Goal: Transaction & Acquisition: Purchase product/service

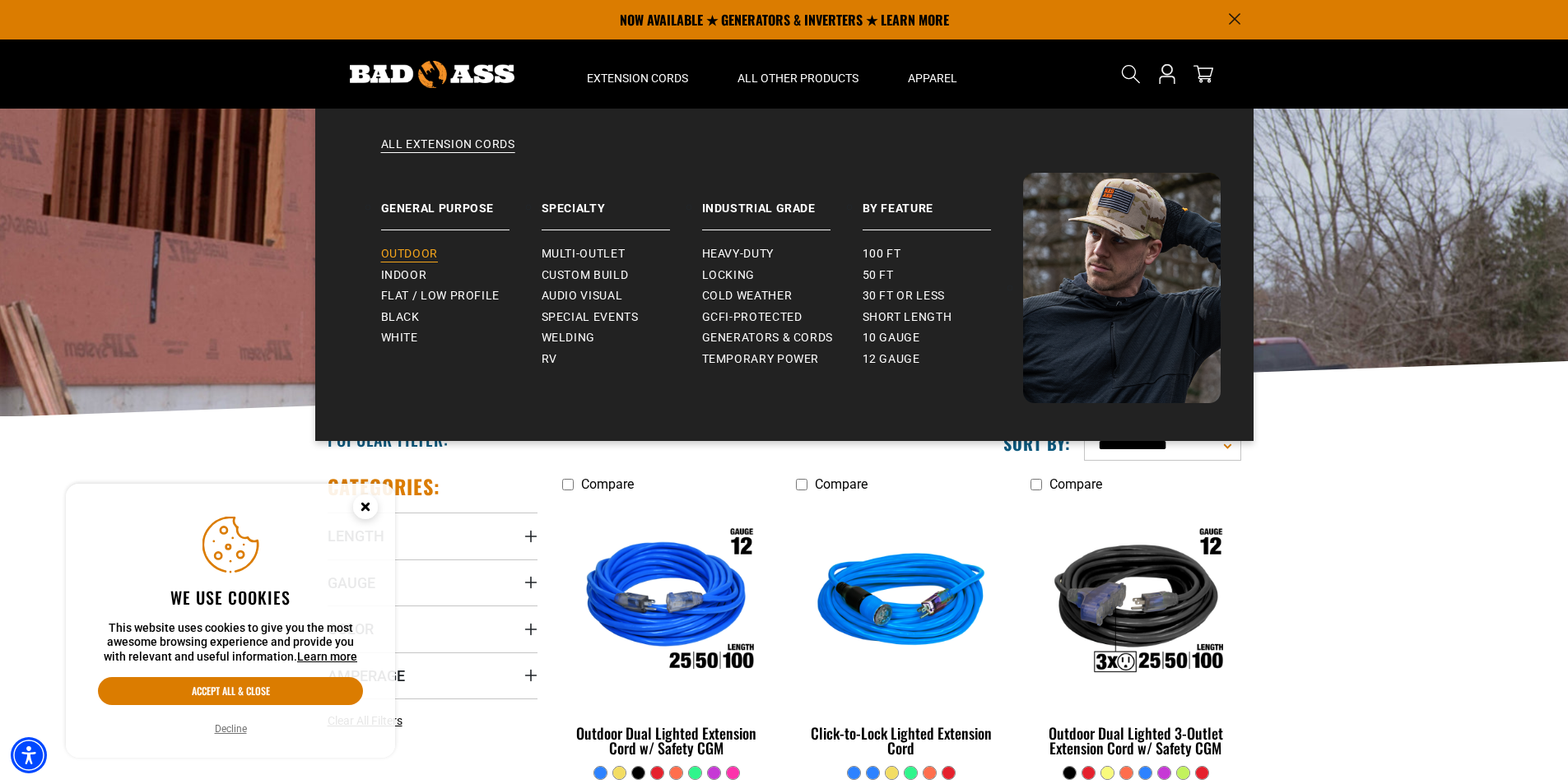
click at [406, 246] on link "Outdoor" at bounding box center [461, 255] width 160 height 22
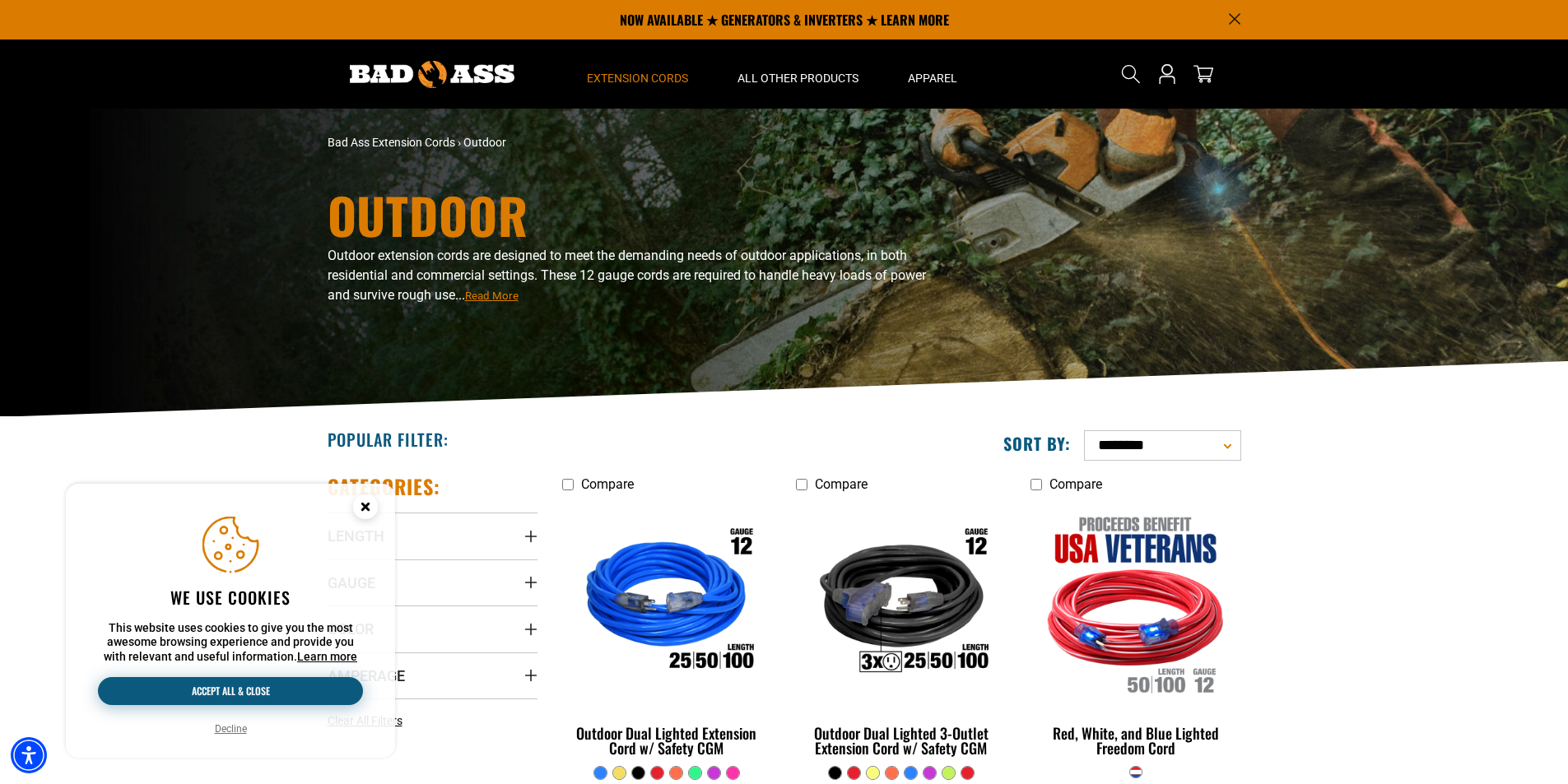
click at [231, 696] on button "Accept all & close" at bounding box center [230, 691] width 265 height 28
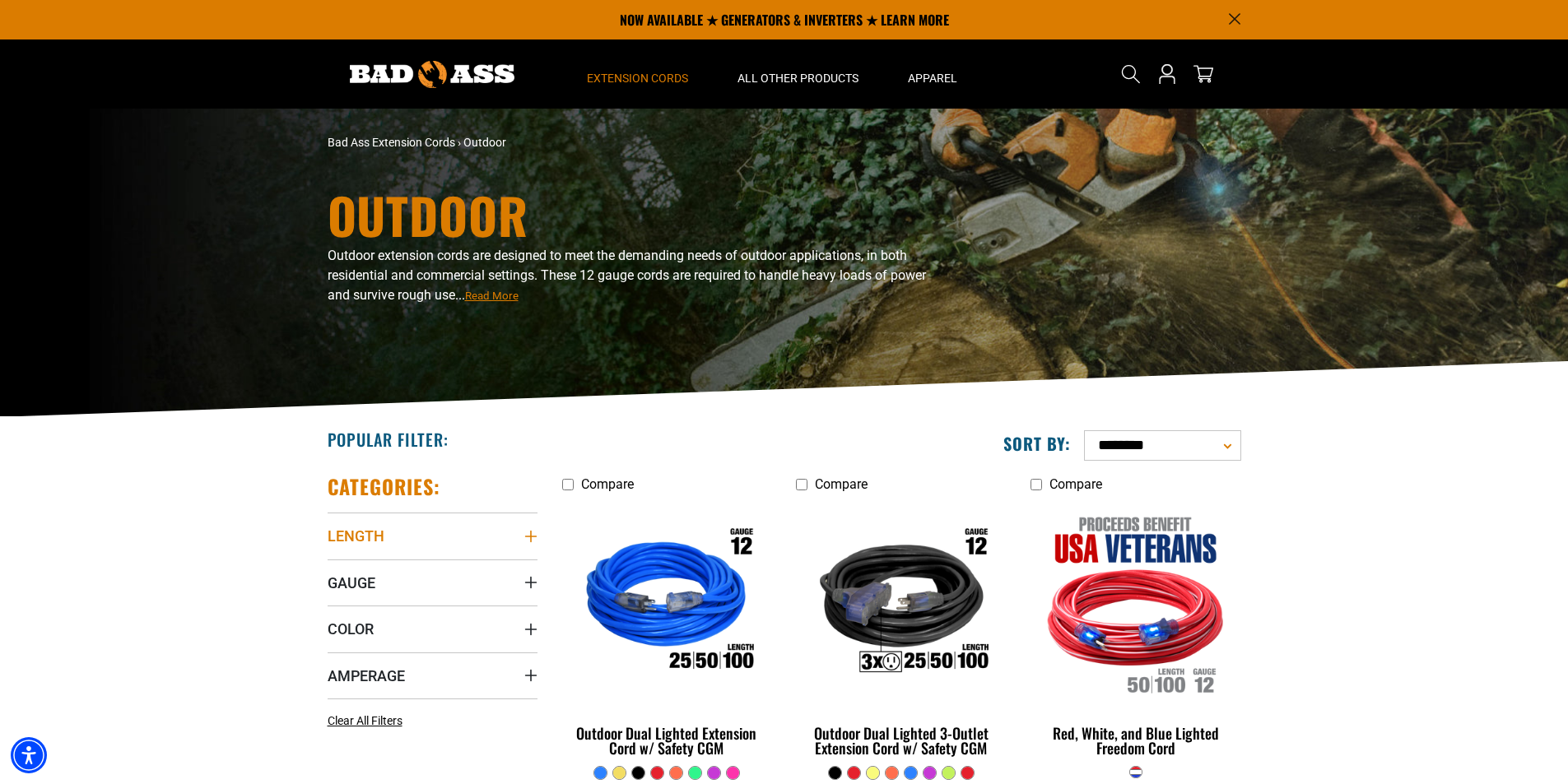
click at [528, 537] on icon "Length" at bounding box center [530, 537] width 12 height 12
click at [528, 537] on icon "Length" at bounding box center [530, 537] width 12 height 2
click at [530, 582] on icon "Gauge" at bounding box center [530, 583] width 12 height 12
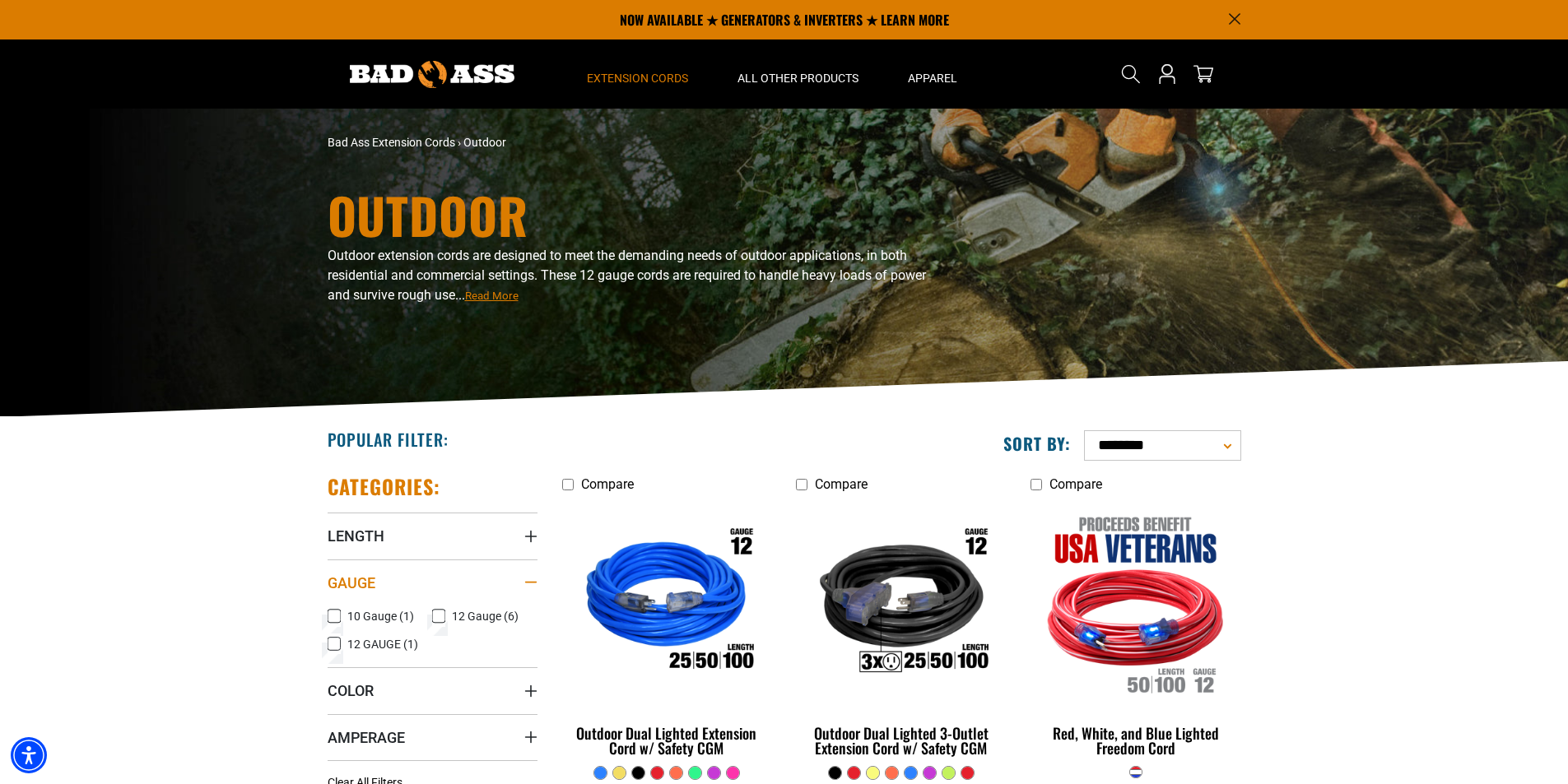
click at [530, 582] on icon "Gauge" at bounding box center [531, 582] width 13 height 2
click at [530, 582] on icon "Gauge" at bounding box center [530, 583] width 12 height 12
click at [530, 582] on icon "Gauge" at bounding box center [531, 582] width 13 height 2
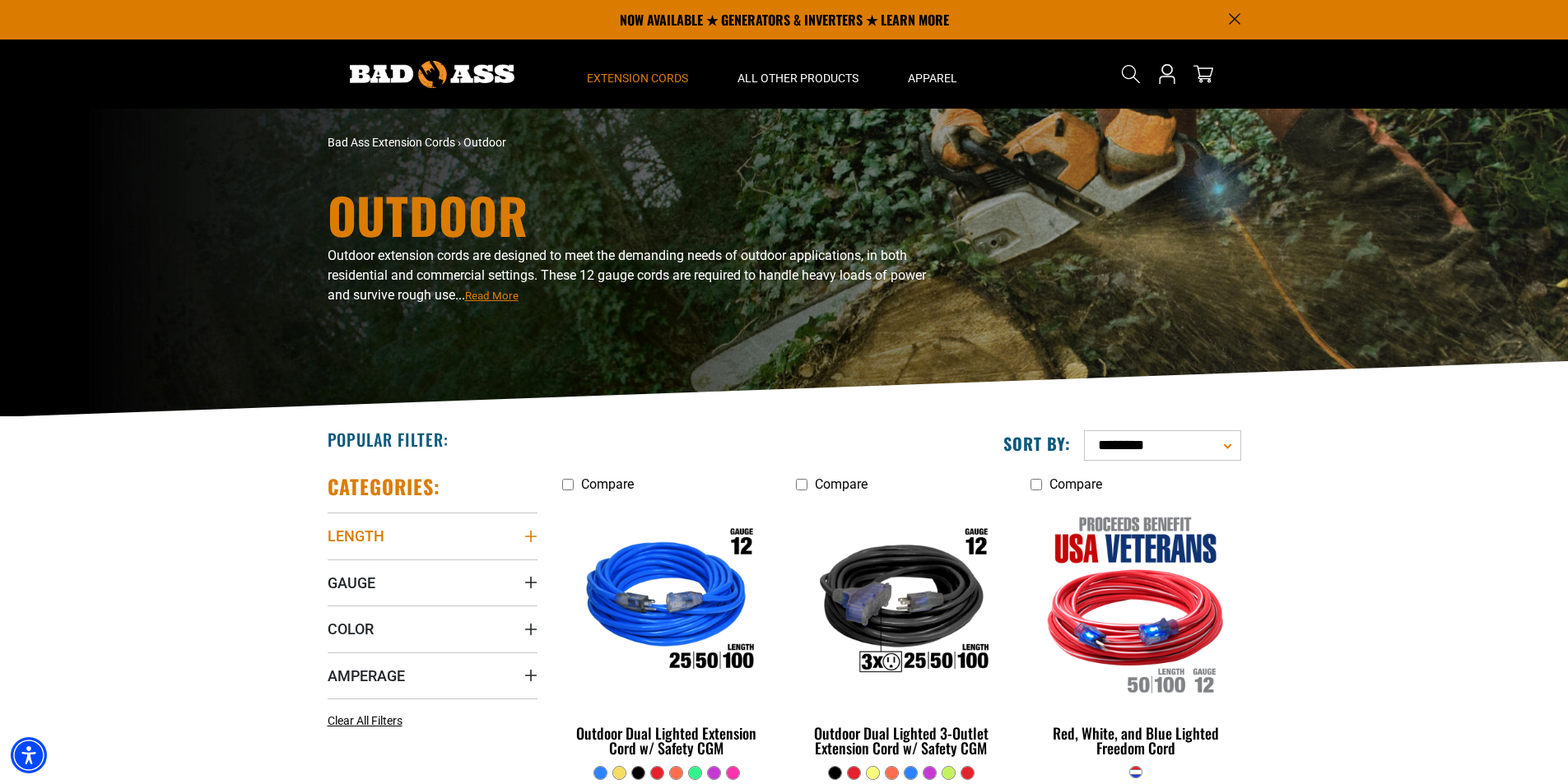
click at [525, 541] on icon "Length" at bounding box center [531, 537] width 13 height 13
click at [524, 541] on div "Length" at bounding box center [531, 537] width 13 height 13
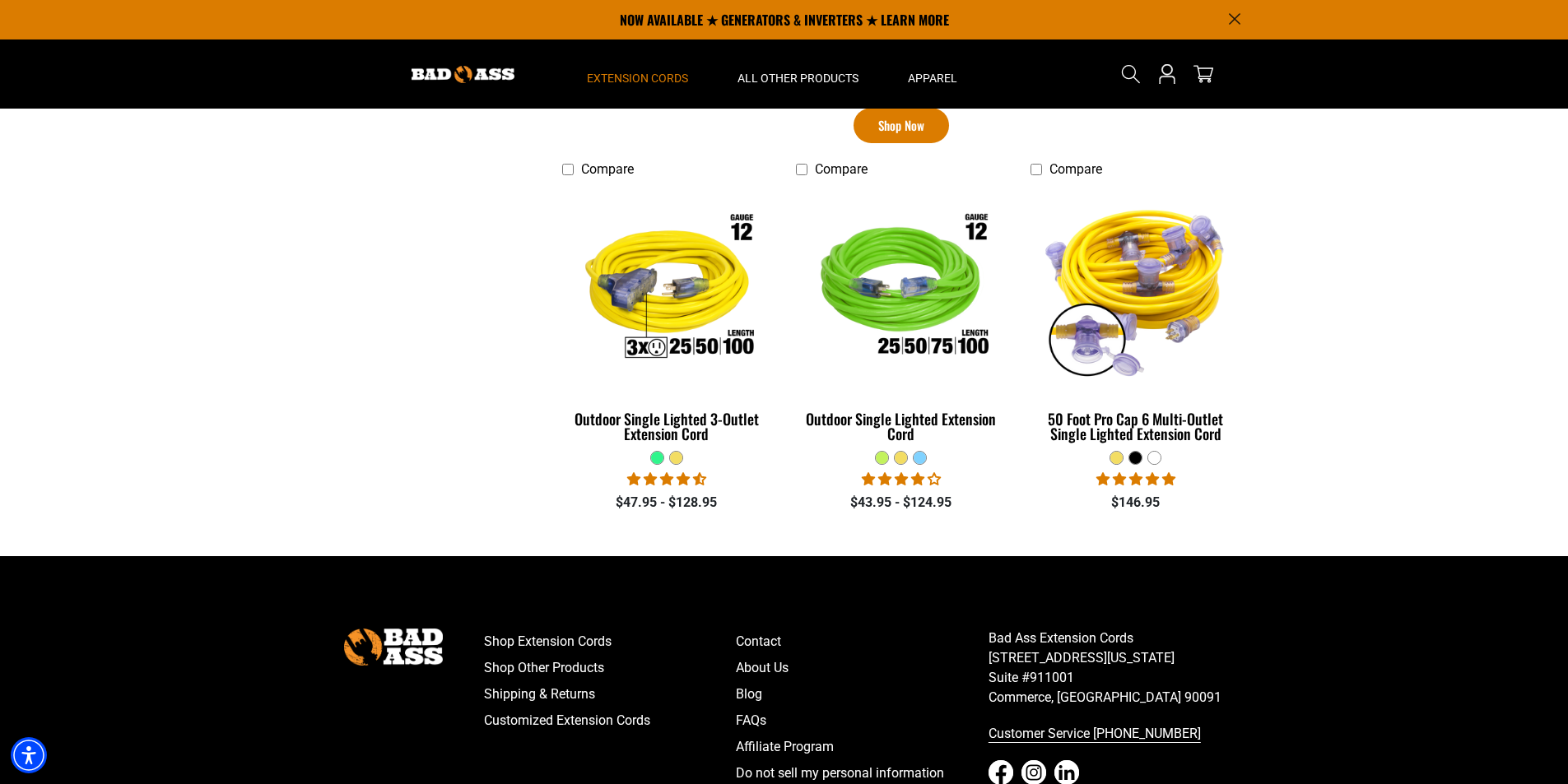
scroll to position [805, 0]
